Goal: Find specific page/section: Find specific page/section

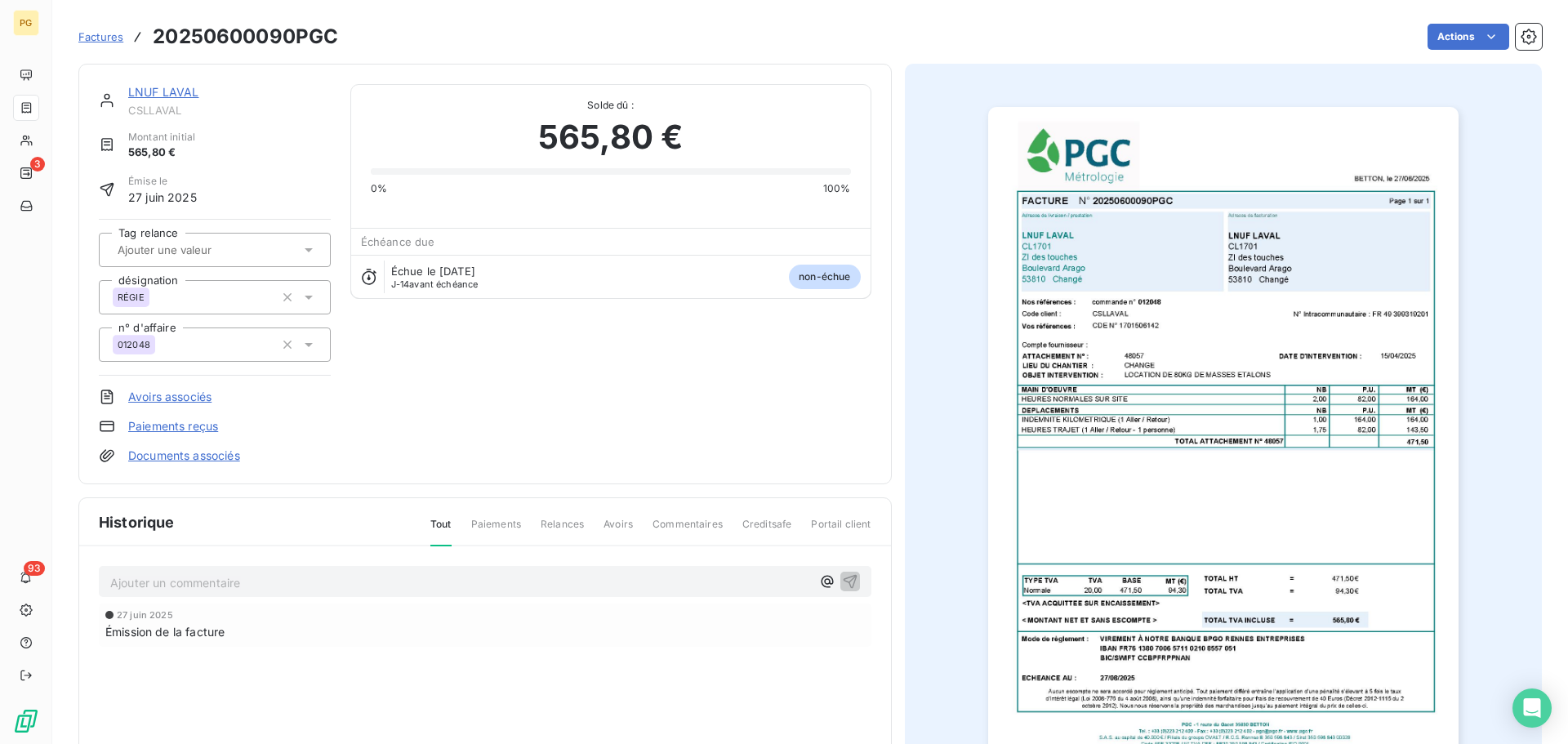
click at [153, 89] on link "LNUF LAVAL" at bounding box center [164, 92] width 71 height 14
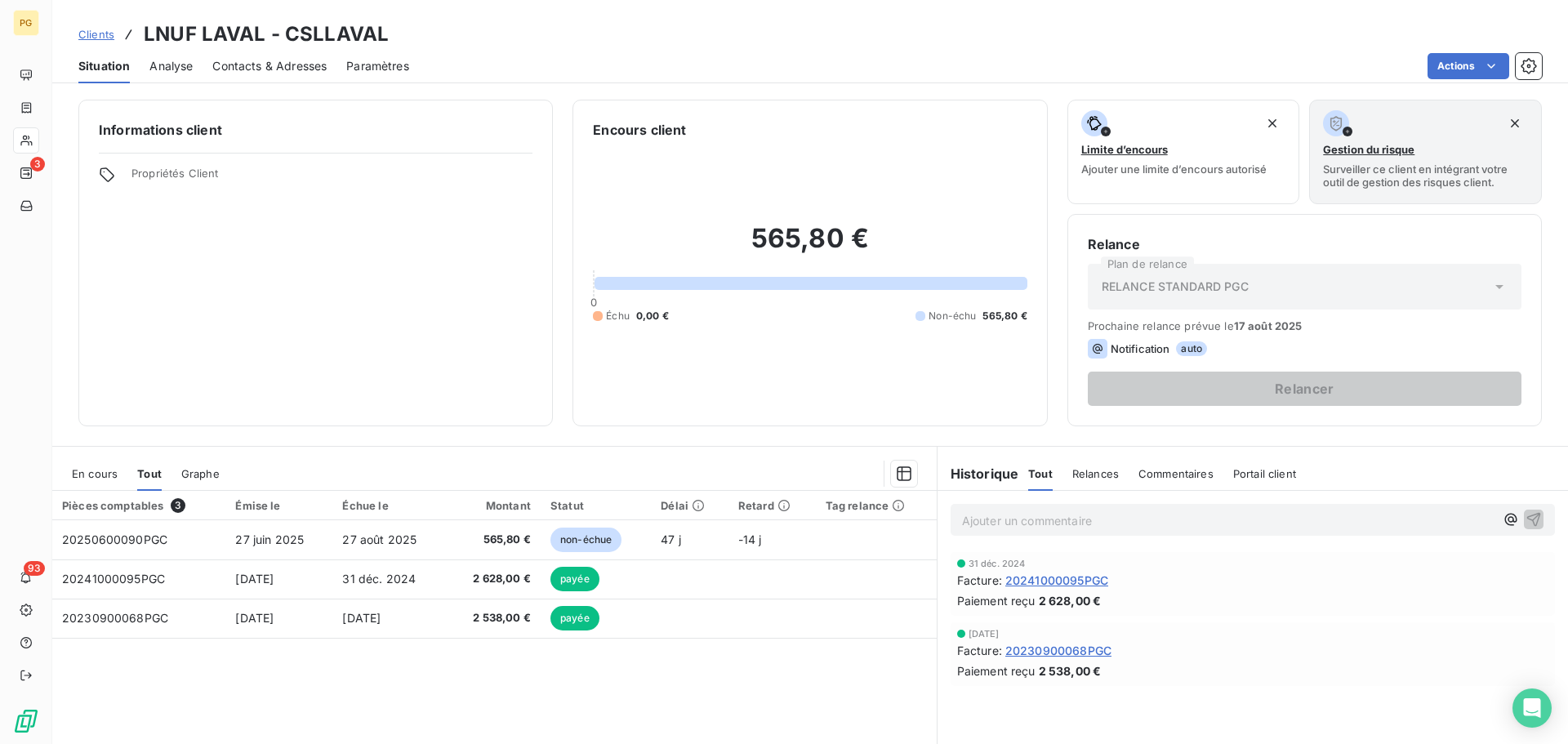
click at [105, 36] on span "Clients" at bounding box center [96, 34] width 36 height 13
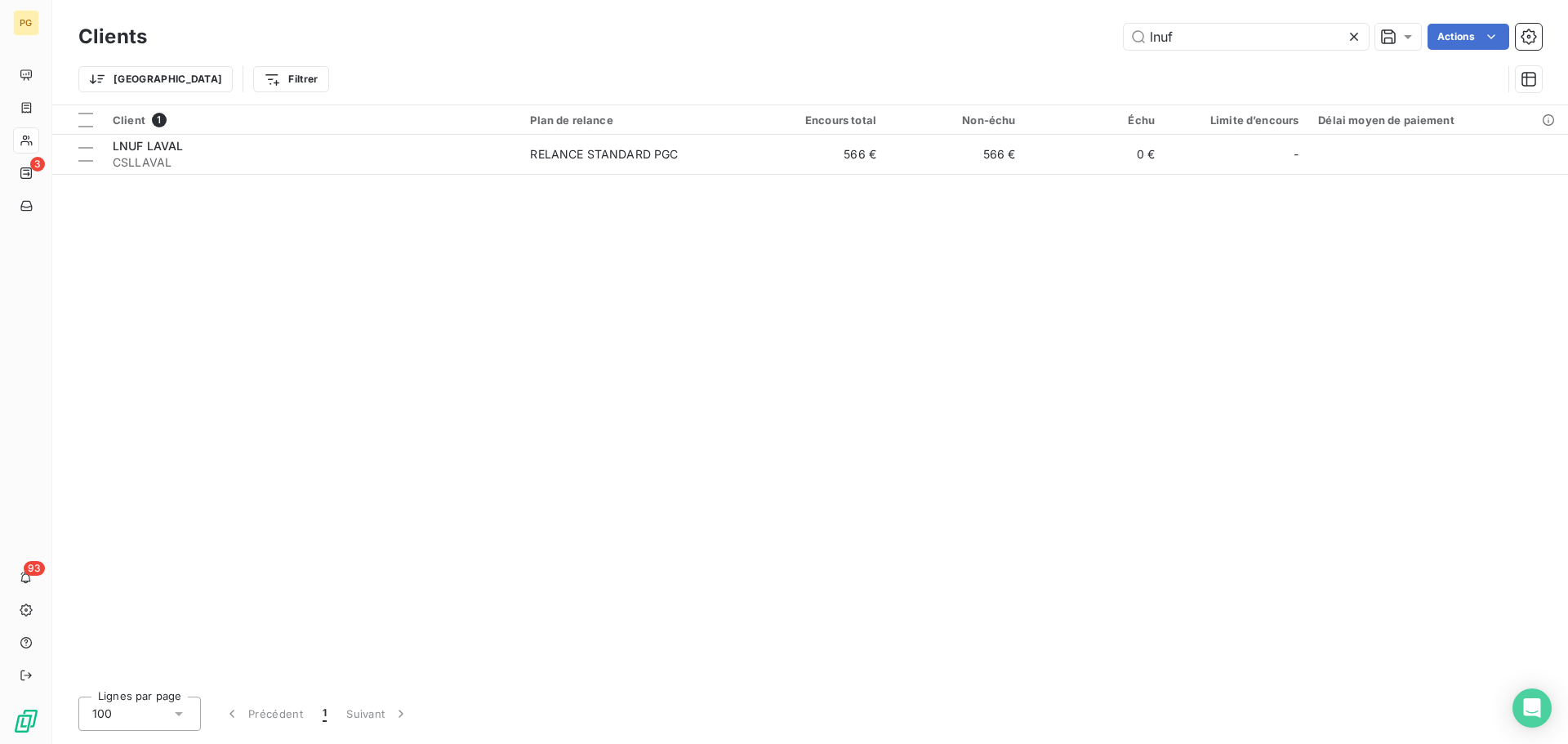
click at [1355, 37] on icon at bounding box center [1354, 37] width 17 height 17
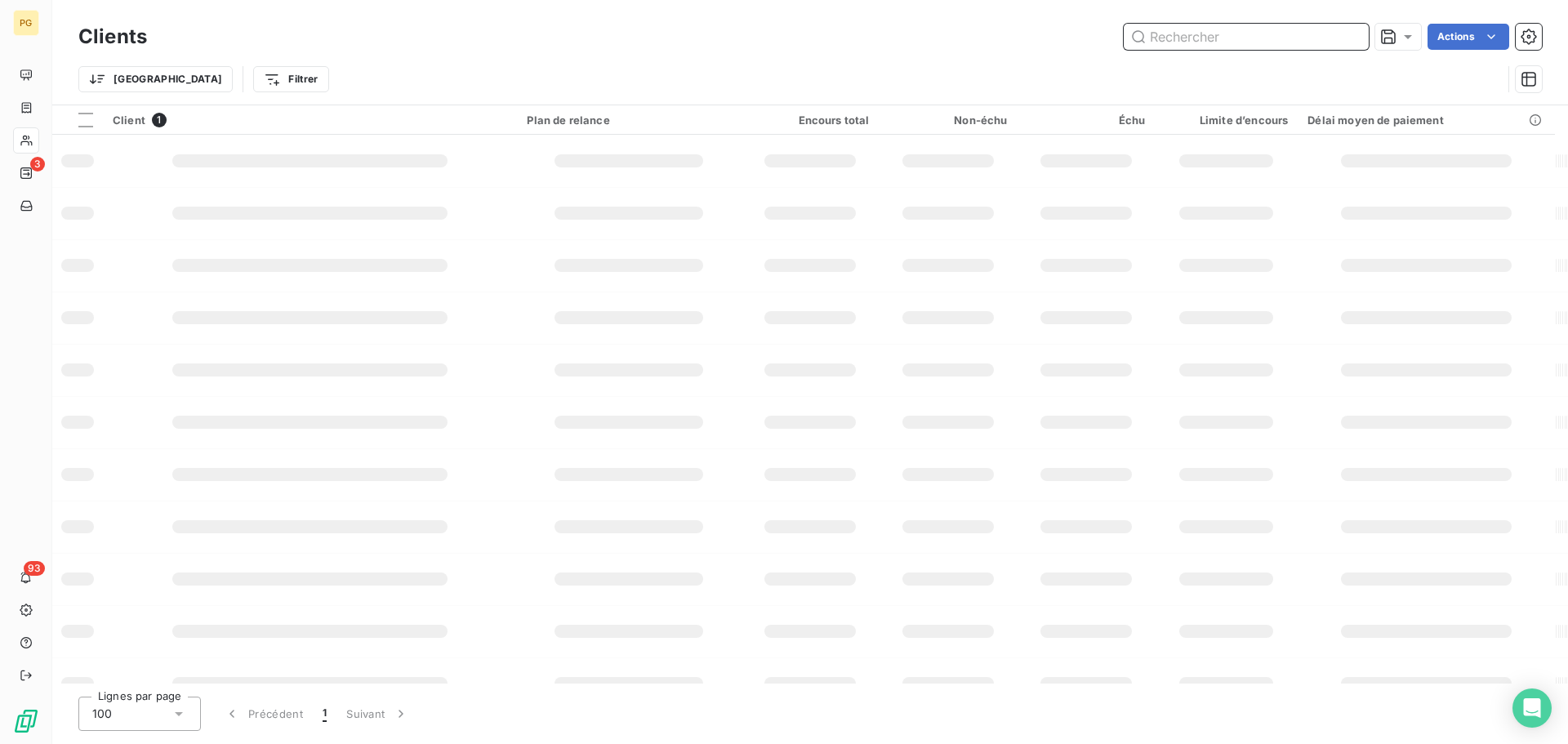
click at [1239, 39] on input "text" at bounding box center [1246, 37] width 245 height 26
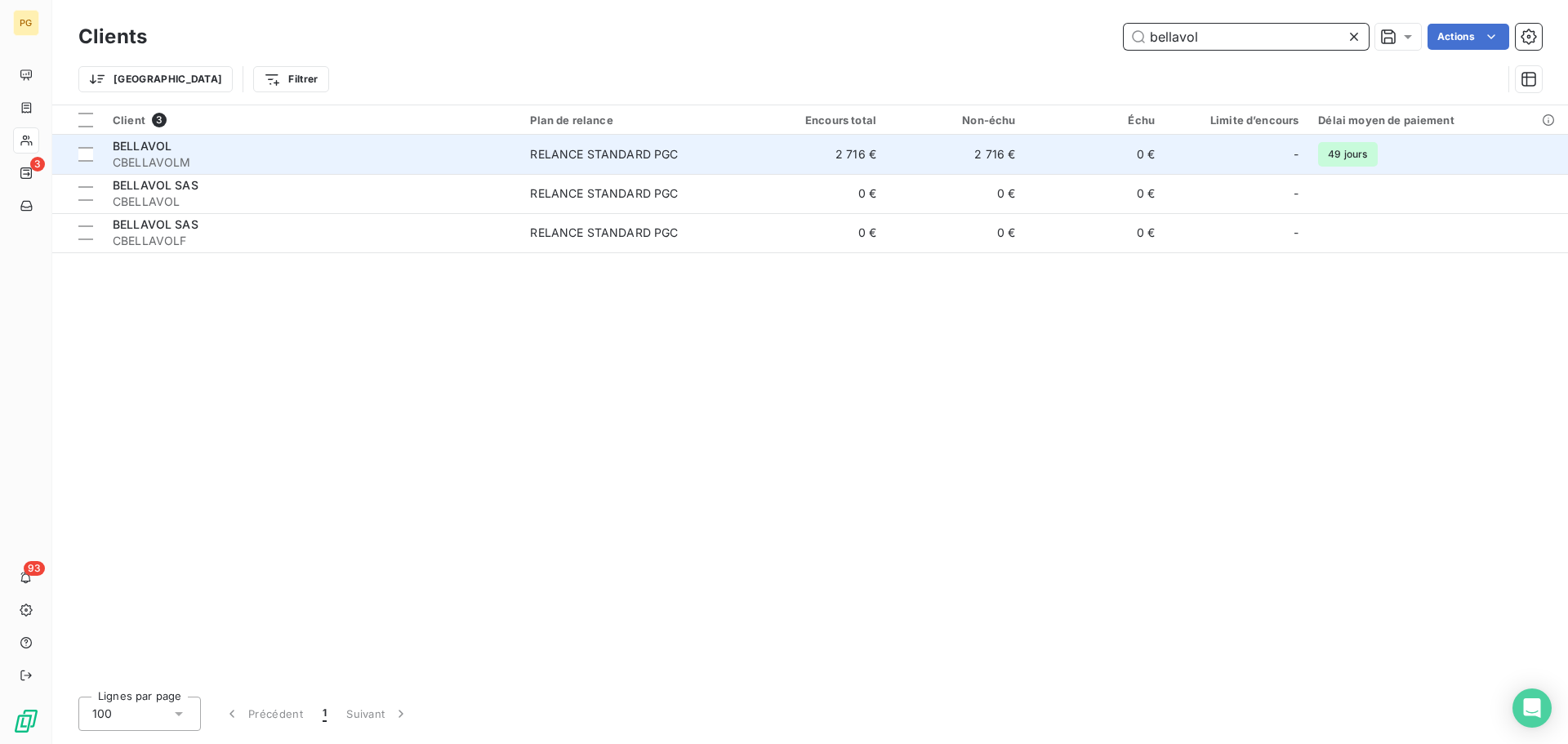
type input "bellavol"
click at [196, 158] on span "CBELLAVOLM" at bounding box center [311, 162] width 398 height 17
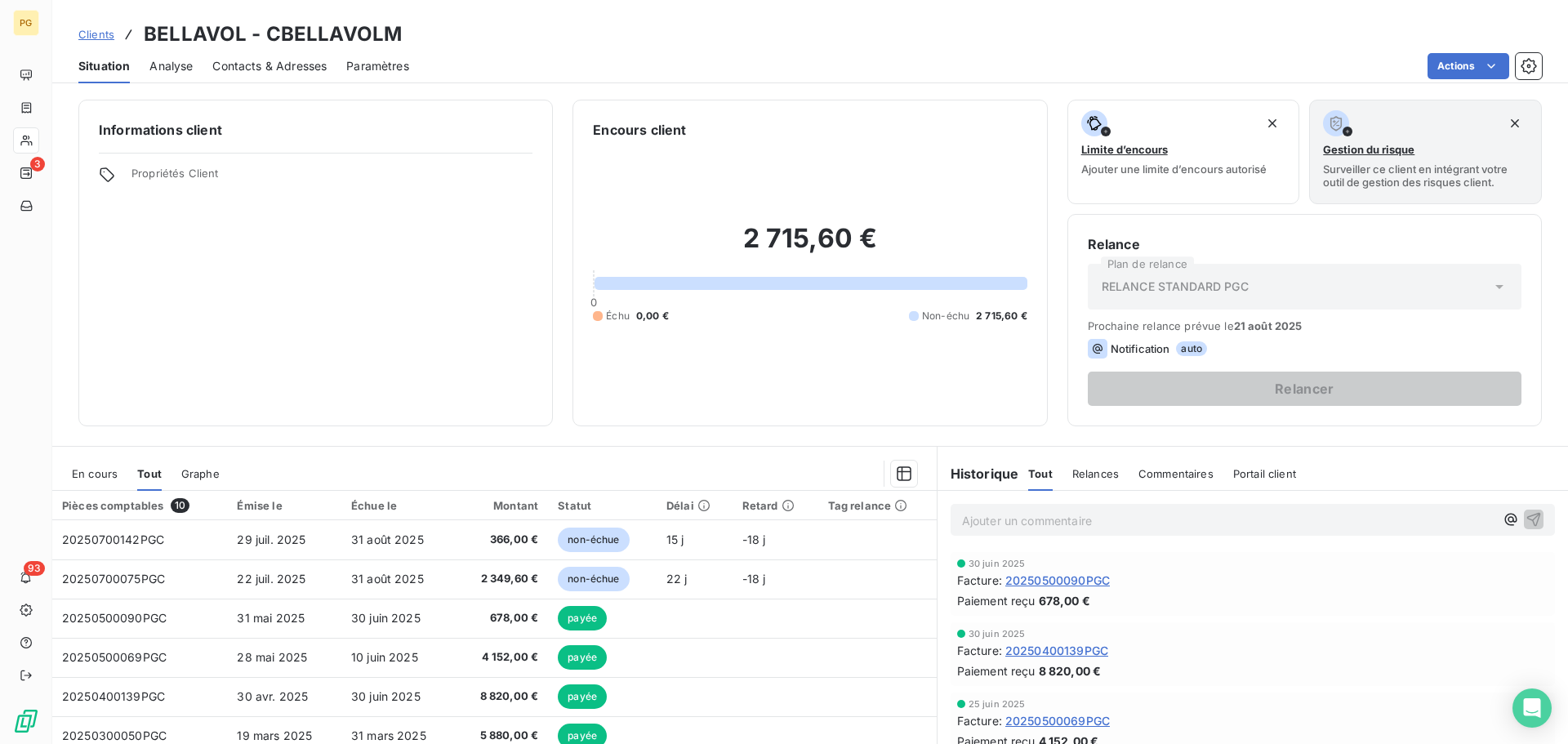
click at [257, 63] on span "Contacts & Adresses" at bounding box center [270, 66] width 115 height 17
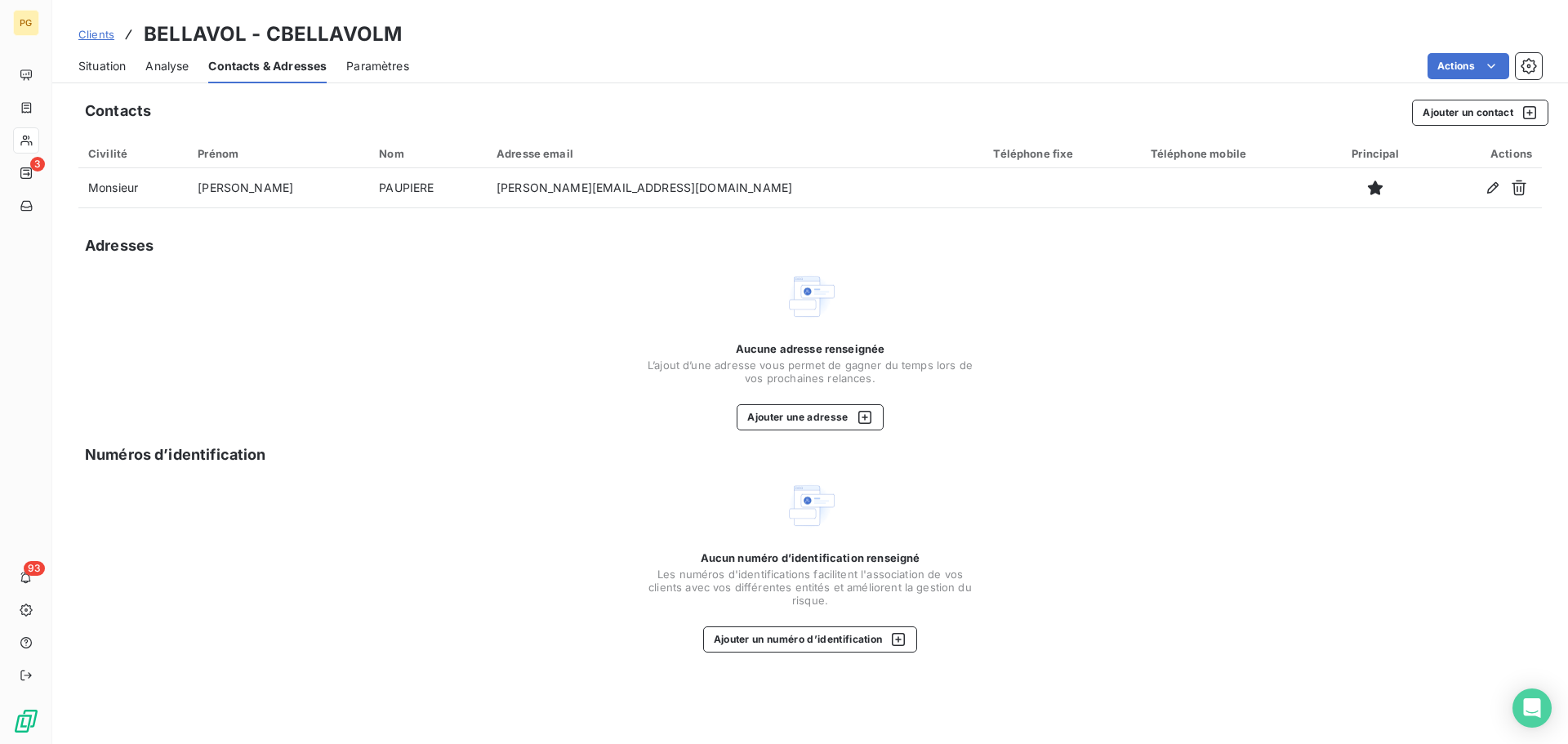
click at [83, 66] on span "Situation" at bounding box center [102, 66] width 47 height 17
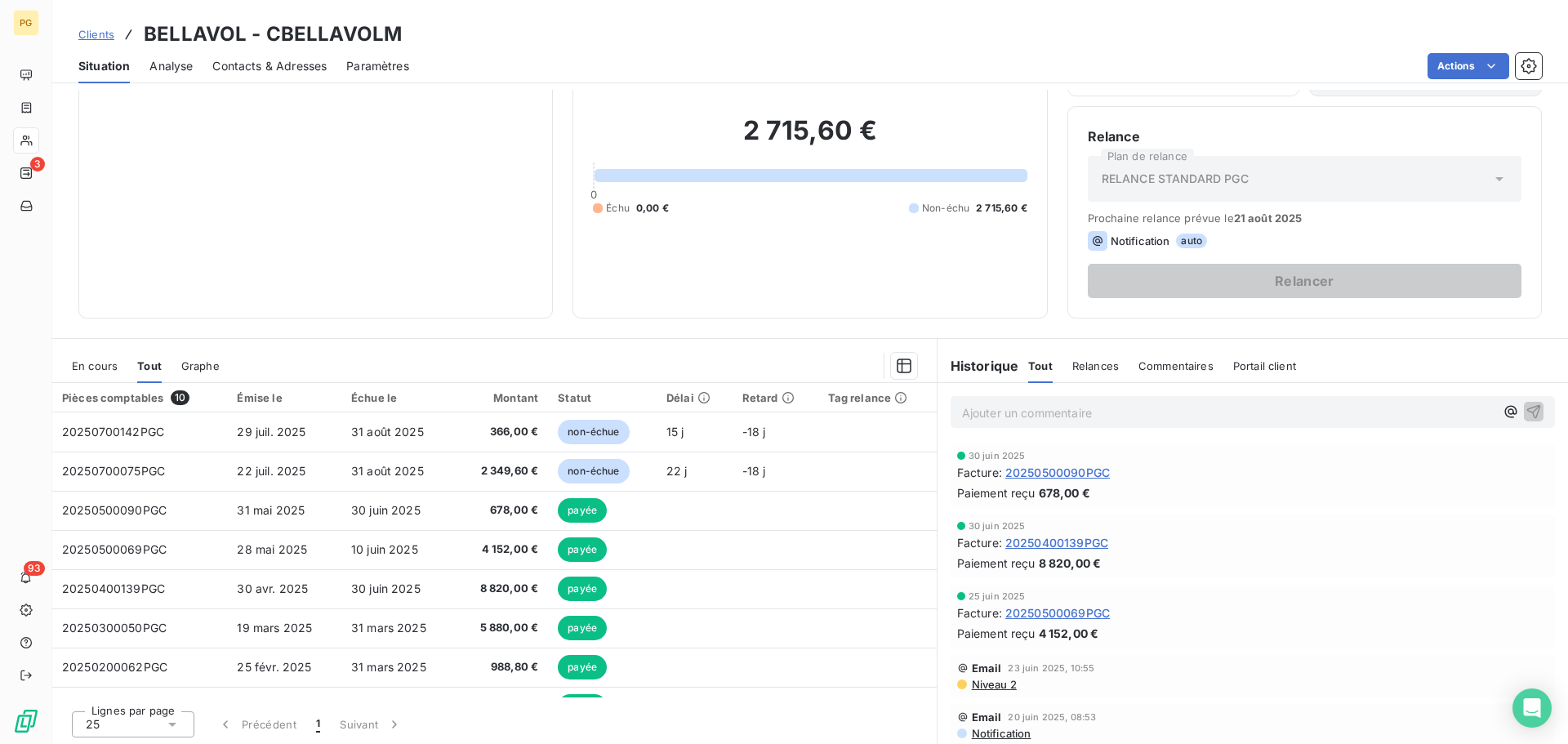
scroll to position [111, 0]
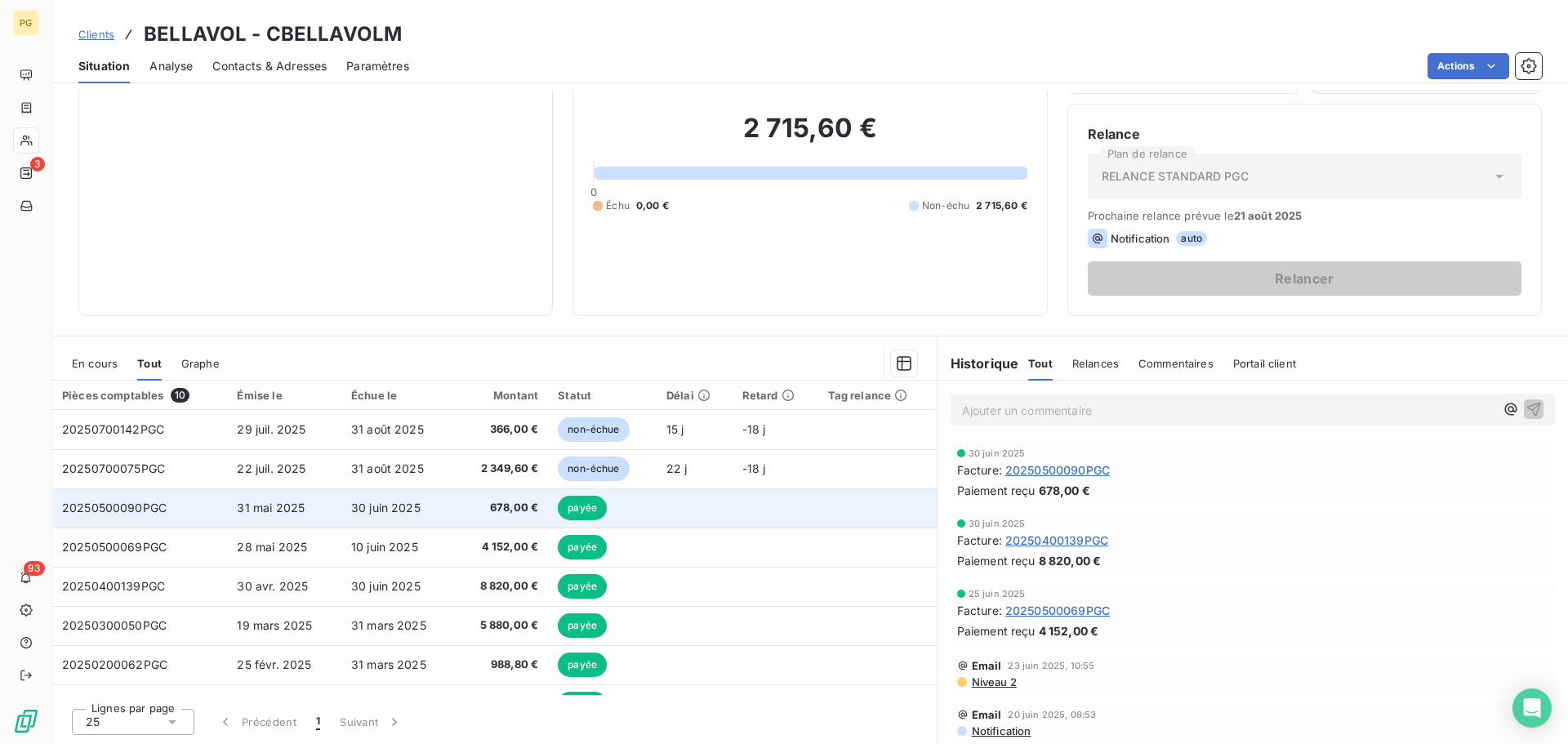
click at [315, 516] on td "31 mai 2025" at bounding box center [283, 508] width 114 height 40
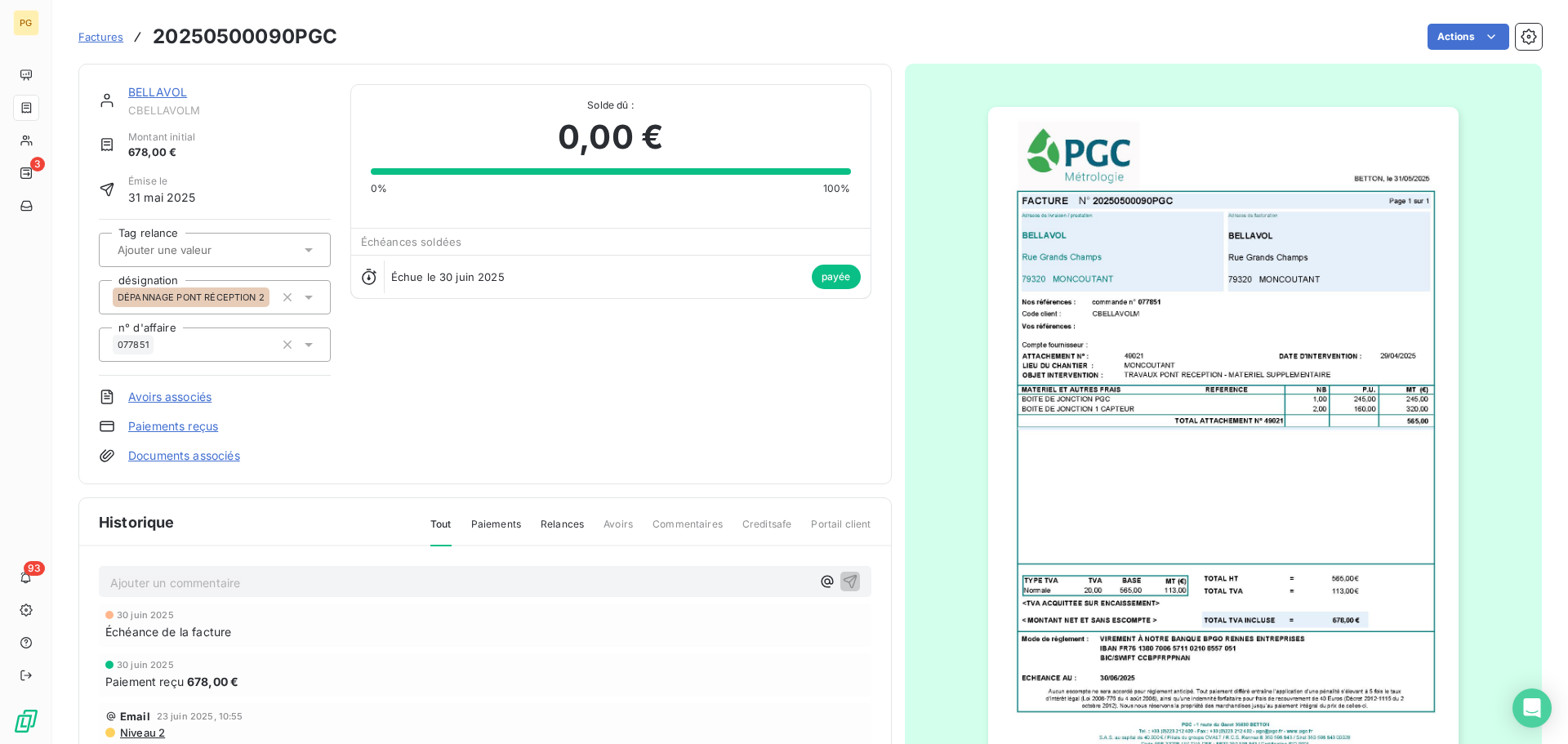
click at [165, 90] on link "BELLAVOL" at bounding box center [158, 92] width 59 height 14
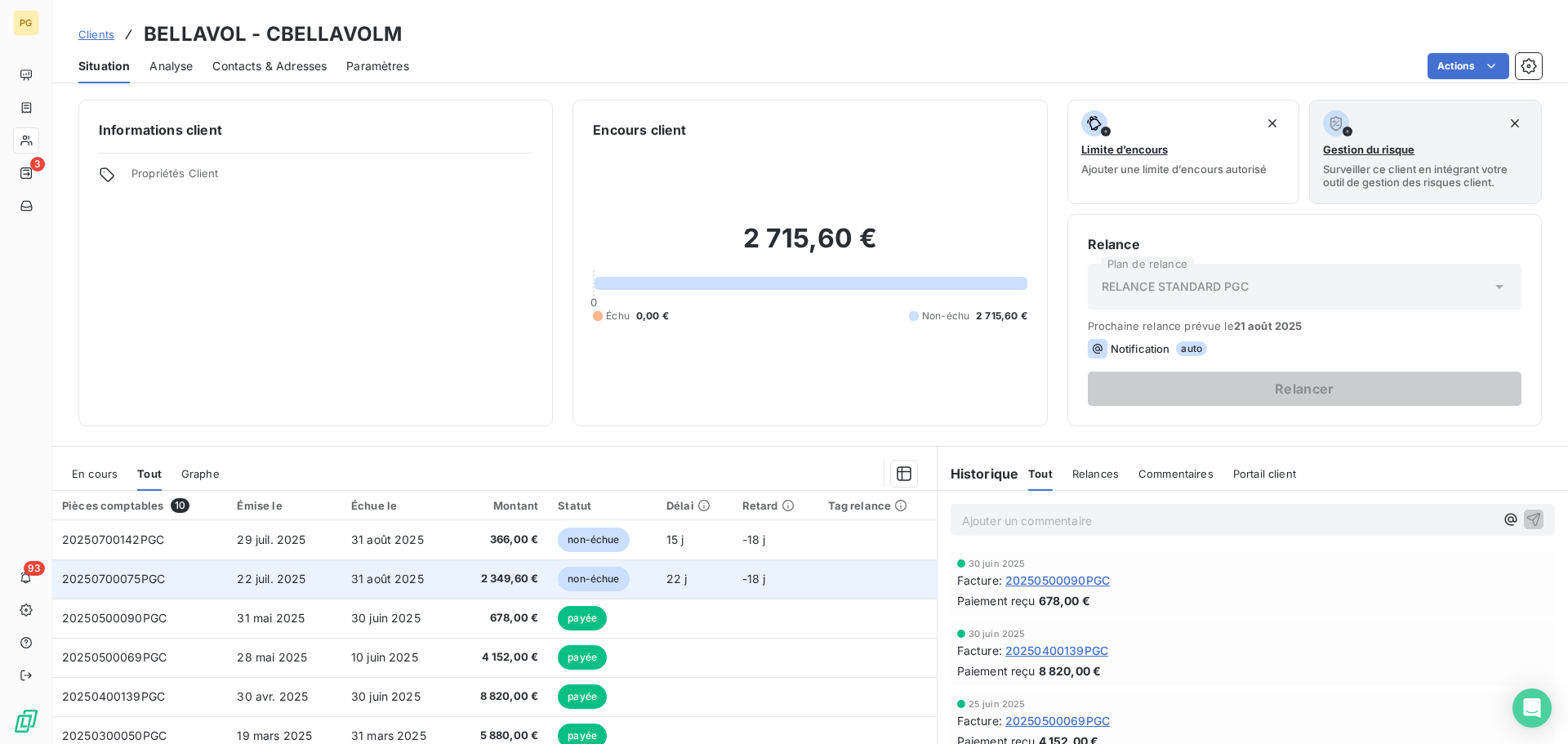
click at [369, 575] on span "31 août 2025" at bounding box center [388, 579] width 73 height 14
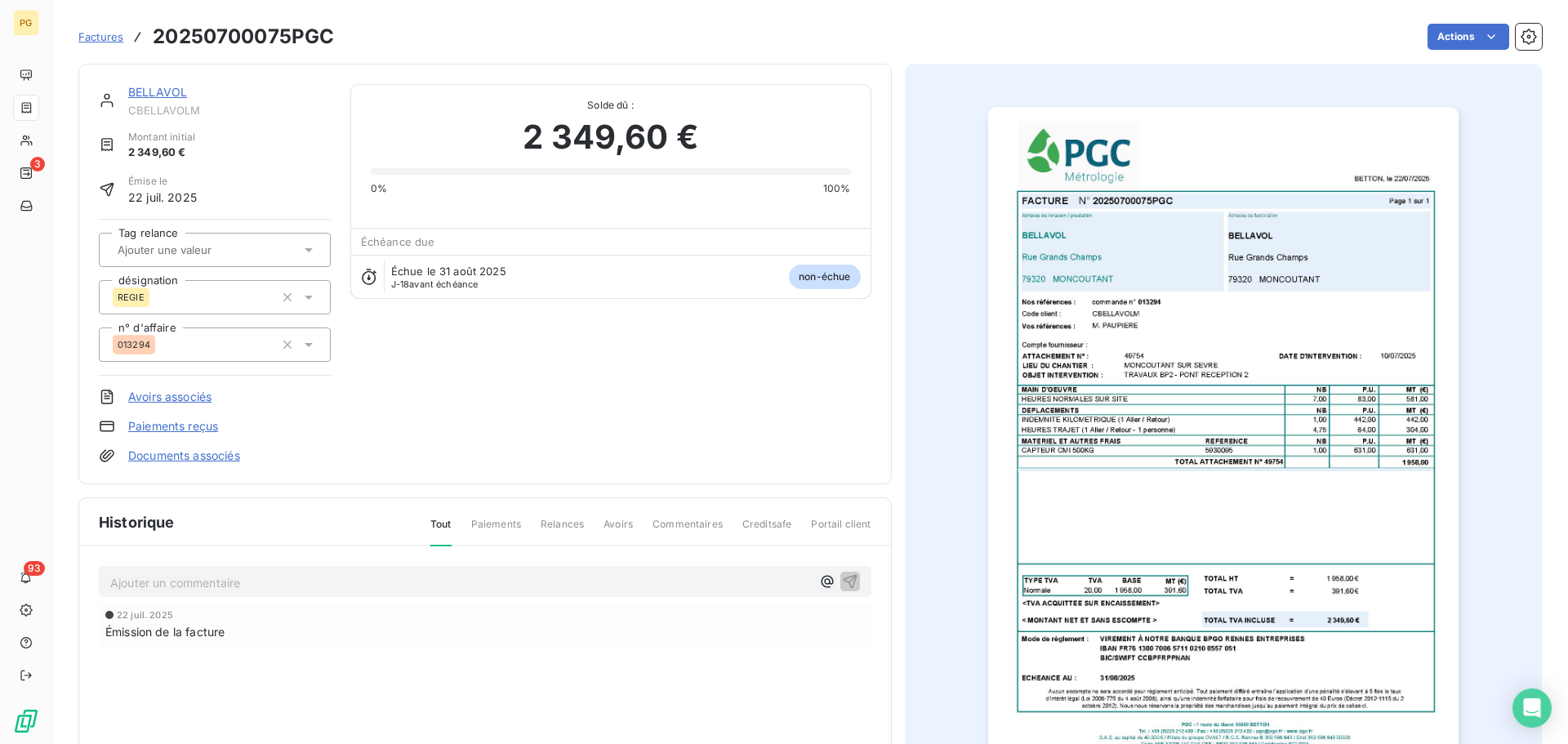
click at [150, 93] on link "BELLAVOL" at bounding box center [158, 92] width 59 height 14
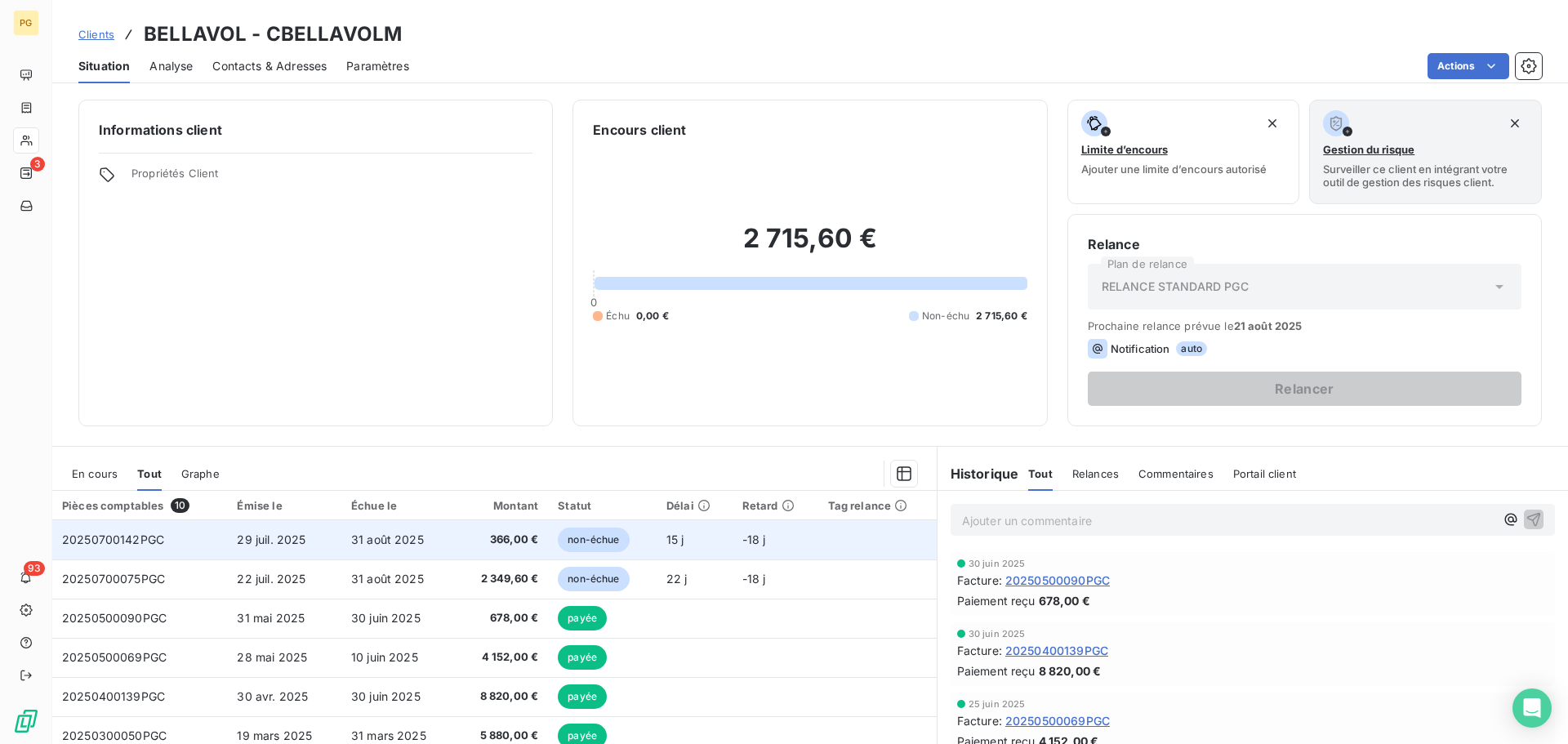
click at [286, 545] on span "29 juil. 2025" at bounding box center [271, 539] width 68 height 14
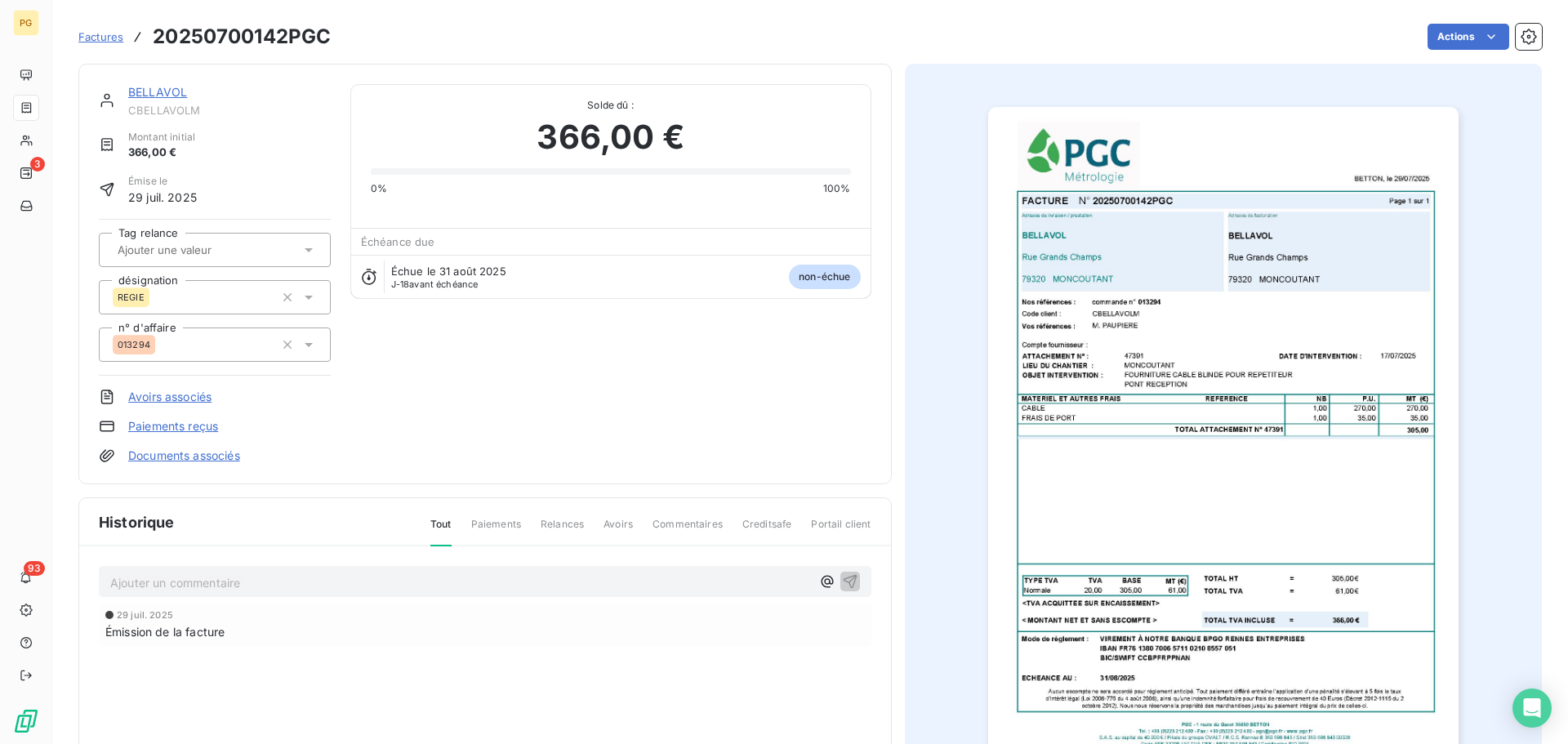
click at [156, 95] on link "BELLAVOL" at bounding box center [158, 92] width 59 height 14
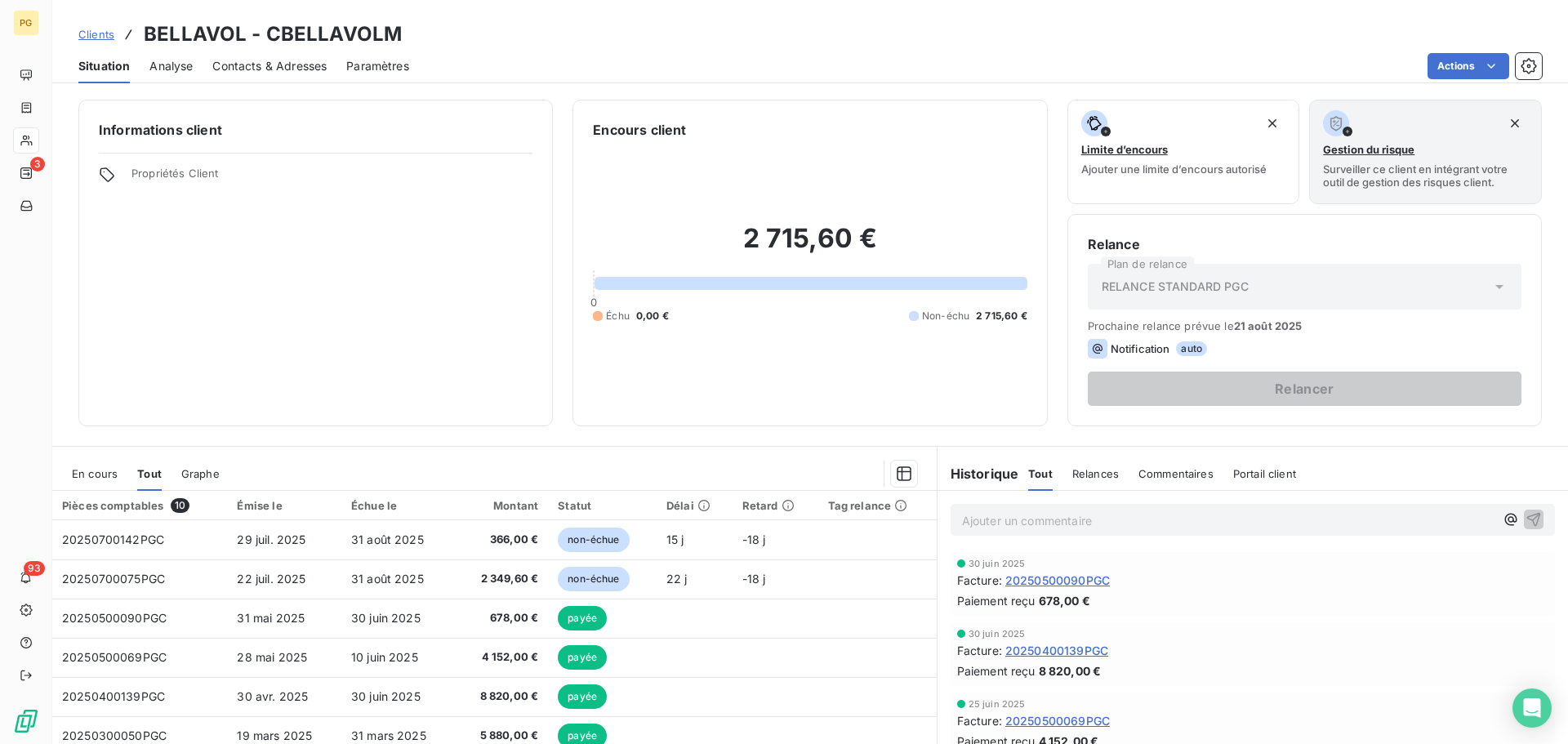
click at [94, 38] on span "Clients" at bounding box center [96, 34] width 36 height 13
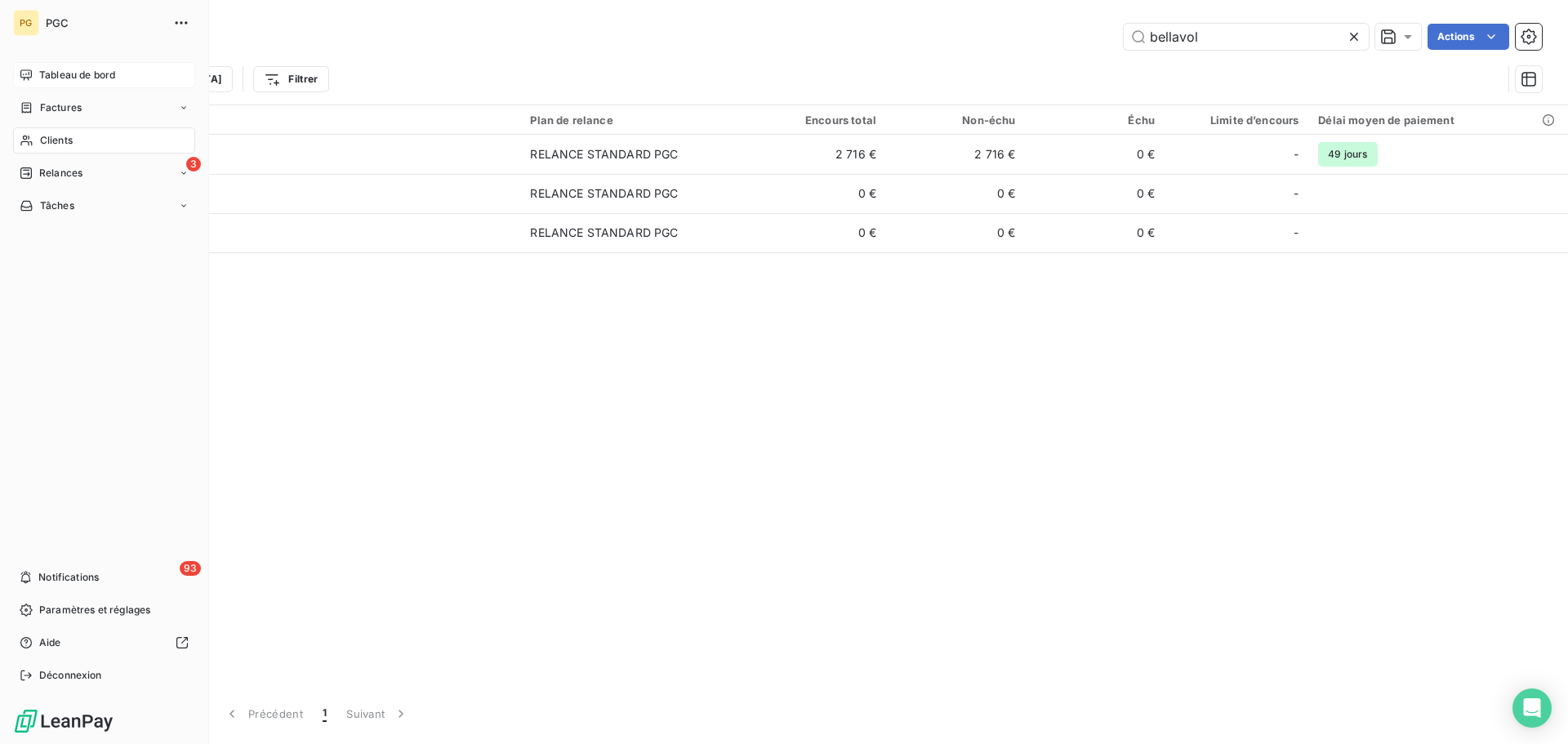
click at [61, 74] on span "Tableau de bord" at bounding box center [77, 75] width 76 height 15
